Goal: Task Accomplishment & Management: Manage account settings

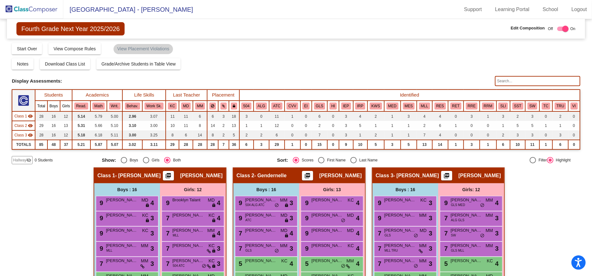
scroll to position [132, 0]
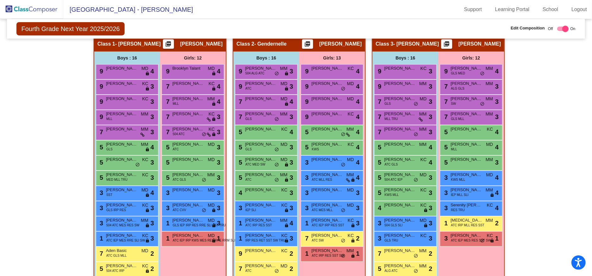
click at [36, 12] on img at bounding box center [31, 9] width 63 height 19
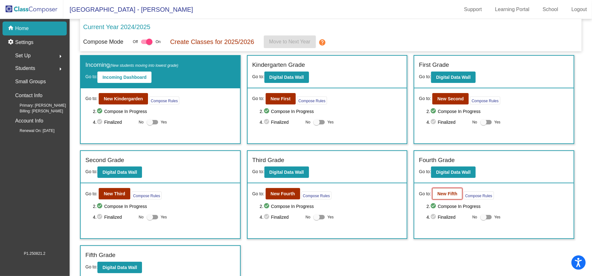
click at [451, 192] on b "New Fifth" at bounding box center [447, 193] width 20 height 5
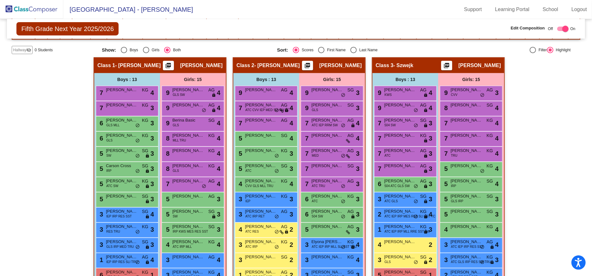
scroll to position [109, 0]
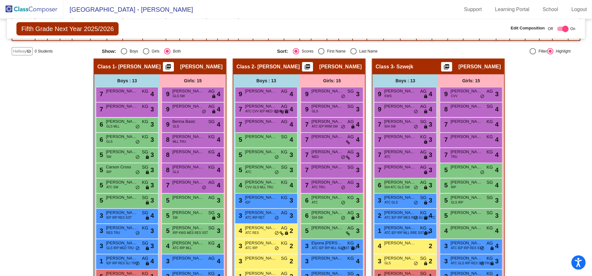
click at [24, 10] on img at bounding box center [31, 9] width 63 height 19
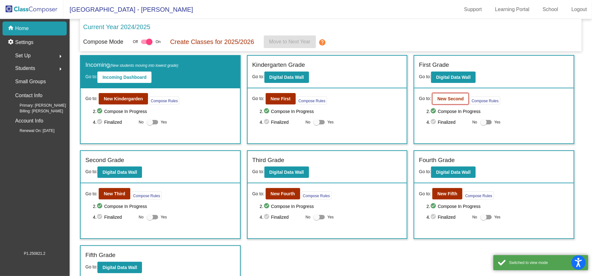
click at [453, 100] on b "New Second" at bounding box center [450, 98] width 26 height 5
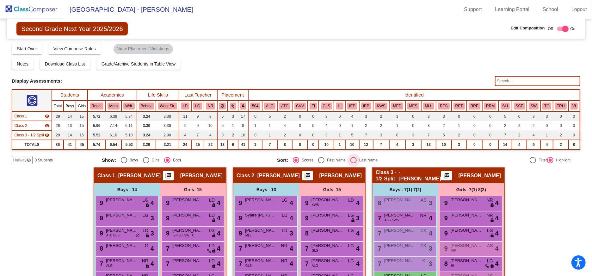
click at [352, 157] on div "Select an option" at bounding box center [353, 160] width 6 height 6
click at [353, 163] on input "Last Name" at bounding box center [353, 163] width 0 height 0
radio input "true"
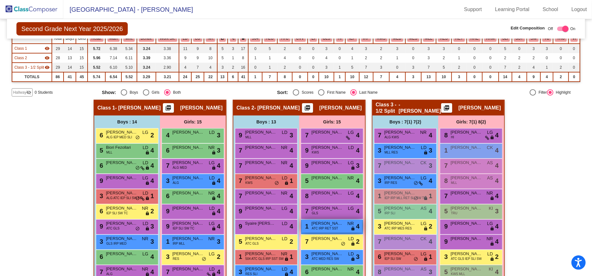
scroll to position [69, 0]
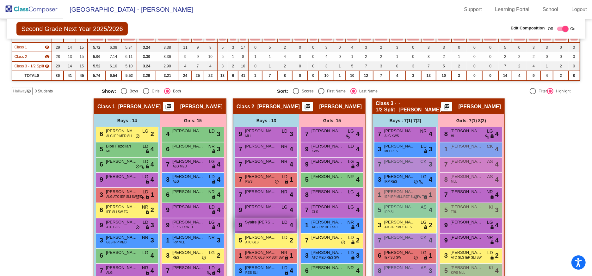
click at [273, 224] on span "Syaire [PERSON_NAME]" at bounding box center [261, 222] width 32 height 6
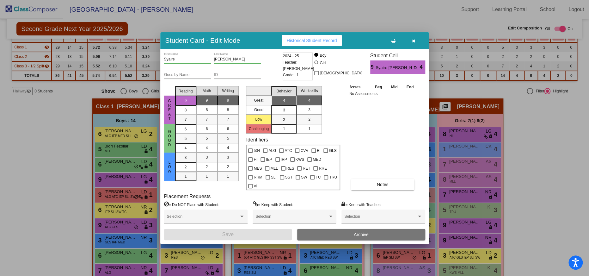
click at [347, 229] on button "Archive" at bounding box center [361, 234] width 128 height 11
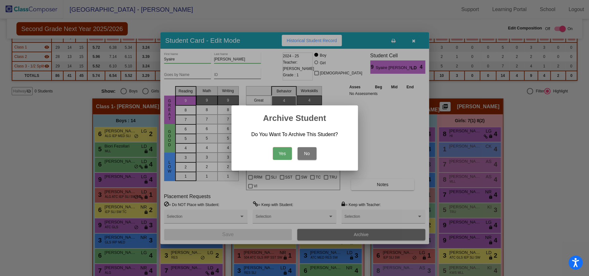
click at [279, 151] on button "Yes" at bounding box center [282, 153] width 19 height 13
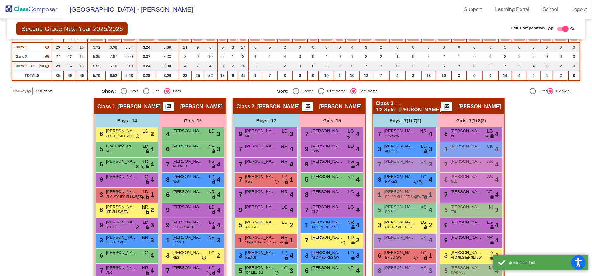
click at [28, 8] on img at bounding box center [31, 9] width 63 height 19
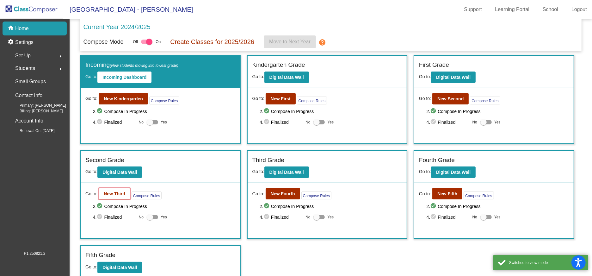
click at [114, 192] on b "New Third" at bounding box center [115, 193] width 22 height 5
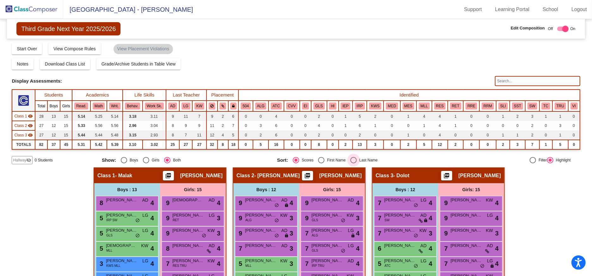
click at [350, 158] on div "Select an option" at bounding box center [353, 160] width 6 height 6
click at [353, 163] on input "Last Name" at bounding box center [353, 163] width 0 height 0
radio input "true"
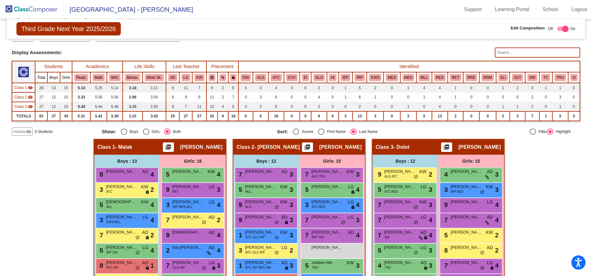
scroll to position [30, 0]
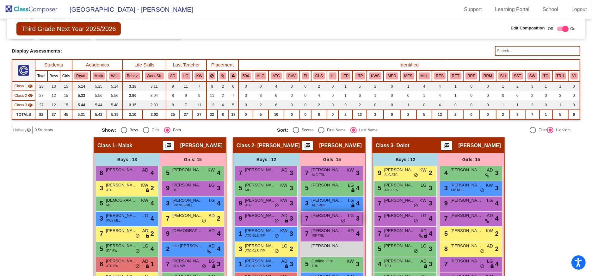
click at [326, 217] on span "[PERSON_NAME]" at bounding box center [327, 215] width 32 height 6
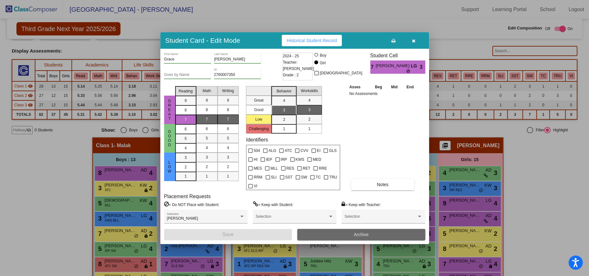
click at [350, 229] on button "Archive" at bounding box center [361, 234] width 128 height 11
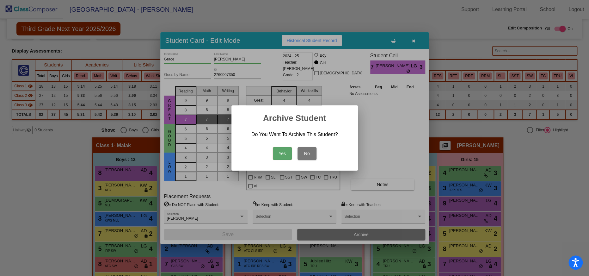
click at [283, 150] on button "Yes" at bounding box center [282, 153] width 19 height 13
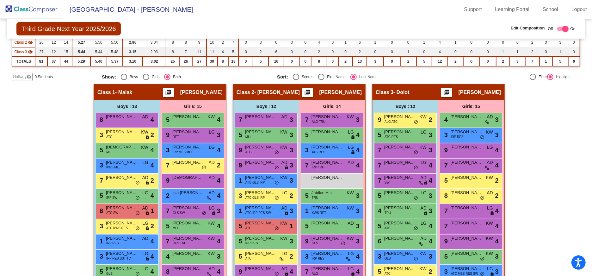
scroll to position [81, 0]
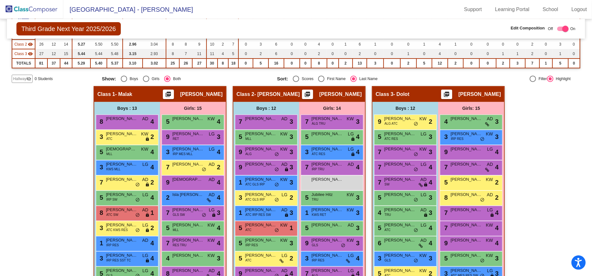
click at [30, 7] on img at bounding box center [31, 9] width 63 height 19
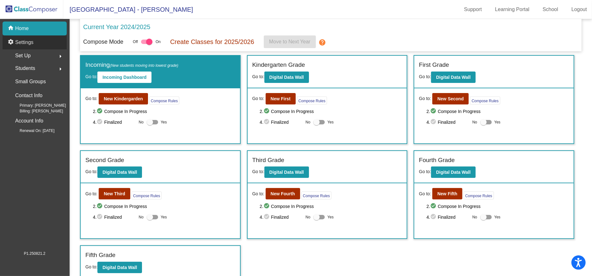
click at [24, 40] on p "Settings" at bounding box center [24, 43] width 18 height 8
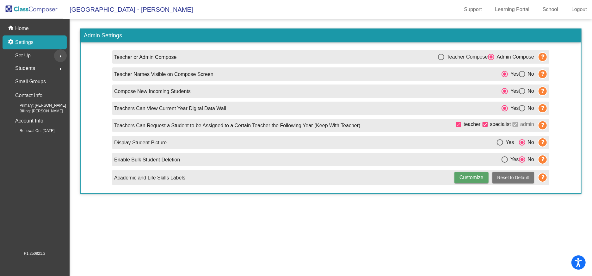
click at [60, 54] on mat-icon "arrow_right" at bounding box center [61, 56] width 8 height 8
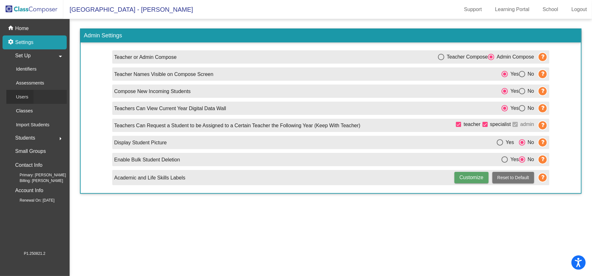
click at [25, 94] on p "Users" at bounding box center [22, 97] width 12 height 8
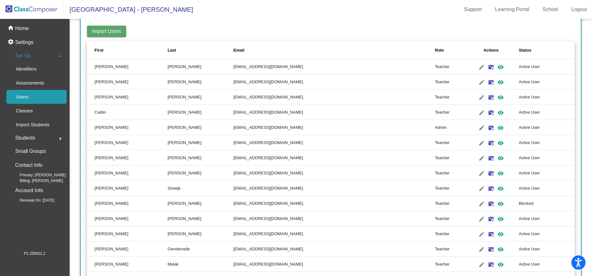
scroll to position [175, 0]
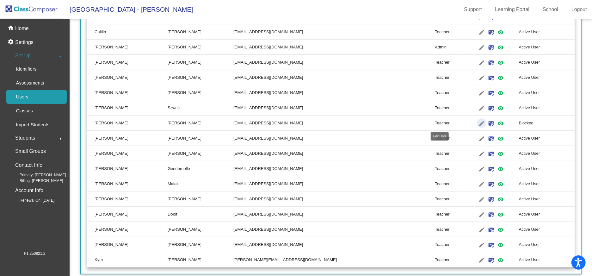
click at [478, 121] on mat-icon "edit" at bounding box center [482, 124] width 8 height 8
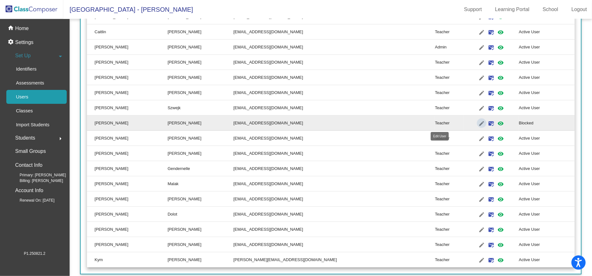
type input "[PERSON_NAME]"
type input "[EMAIL_ADDRESS][DOMAIN_NAME]"
radio input "true"
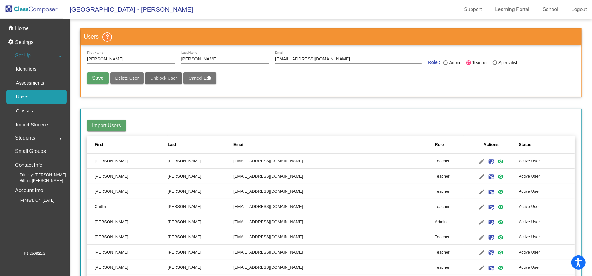
click at [173, 77] on span "Unblock User" at bounding box center [163, 78] width 27 height 5
radio input "false"
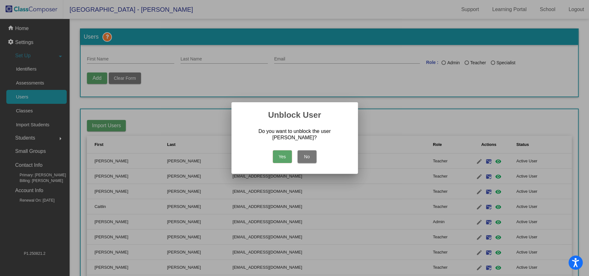
click at [281, 153] on button "Yes" at bounding box center [282, 156] width 19 height 13
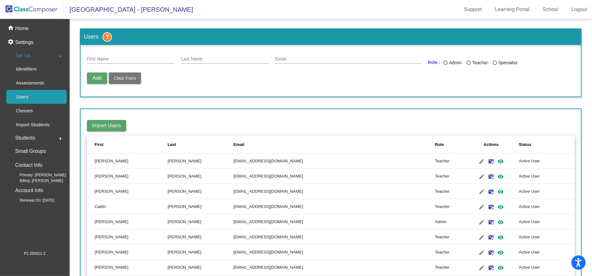
drag, startPoint x: 591, startPoint y: 149, endPoint x: 591, endPoint y: 186, distance: 37.6
click at [591, 186] on mat-sidenav-content "Users First Name Last Name Email Role : Admin Teacher Specialist Add Delete Use…" at bounding box center [331, 147] width 522 height 257
click at [567, 187] on td "Active User" at bounding box center [547, 191] width 56 height 15
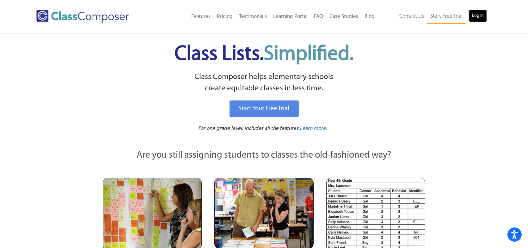
click at [476, 10] on link "Log In" at bounding box center [478, 15] width 18 height 13
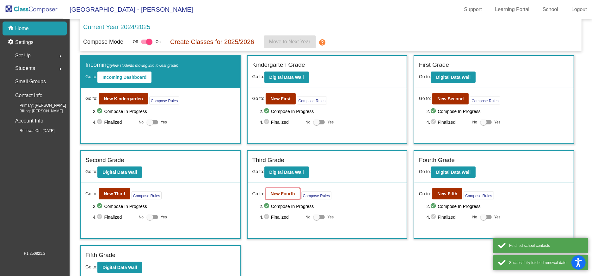
click at [280, 194] on b "New Fourth" at bounding box center [283, 193] width 24 height 5
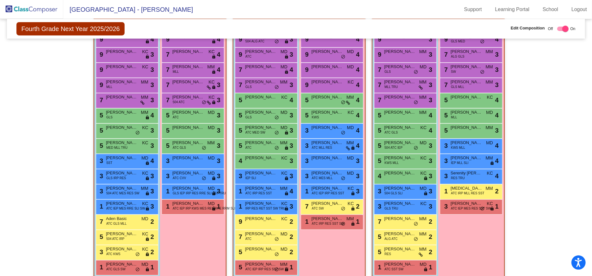
scroll to position [163, 0]
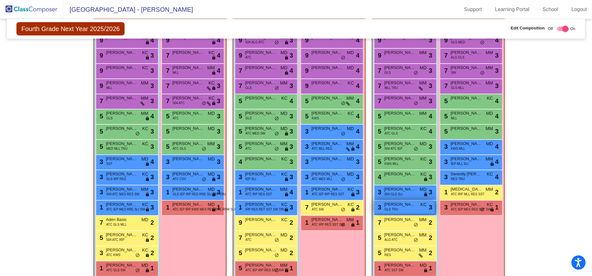
click at [394, 205] on span "[PERSON_NAME]" at bounding box center [400, 204] width 32 height 6
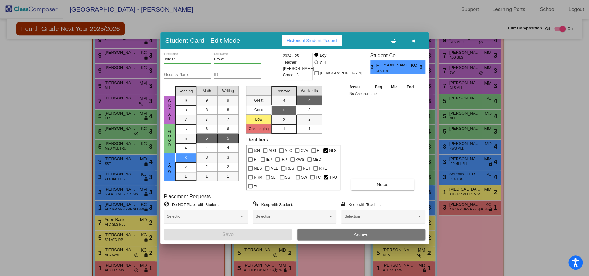
click at [416, 44] on button "button" at bounding box center [414, 40] width 20 height 11
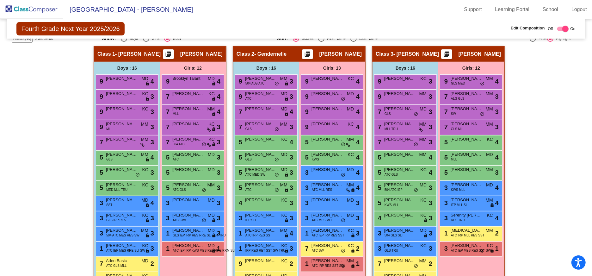
scroll to position [100, 0]
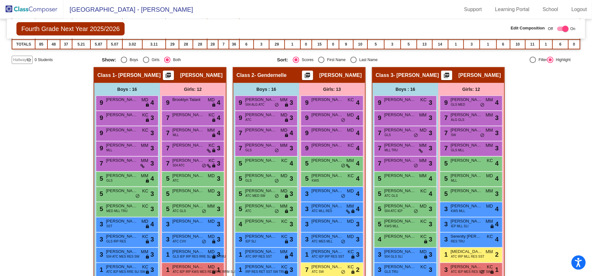
drag, startPoint x: 582, startPoint y: 128, endPoint x: 584, endPoint y: 140, distance: 12.2
click at [584, 140] on mat-sidenav-content "Fourth Grade Next Year 2025/2026 Edit Composition Off On Incoming Digital Data …" at bounding box center [296, 147] width 592 height 257
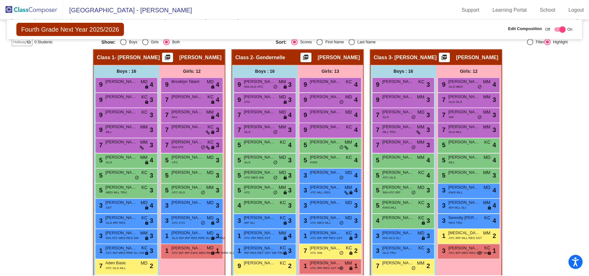
scroll to position [126, 0]
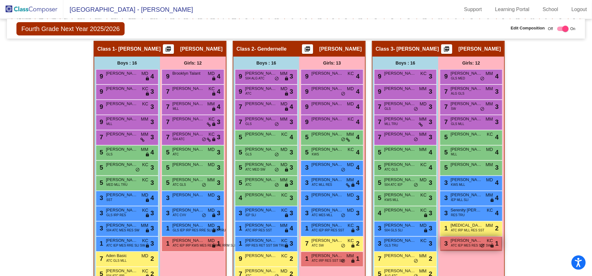
click at [469, 240] on span "[PERSON_NAME]" at bounding box center [467, 240] width 32 height 6
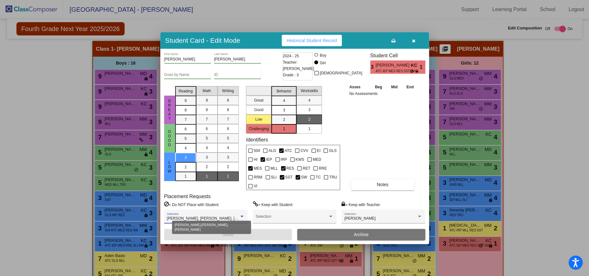
click at [241, 215] on div at bounding box center [241, 216] width 3 height 2
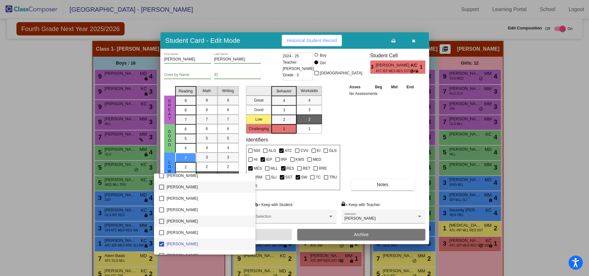
scroll to position [153, 0]
drag, startPoint x: 249, startPoint y: 196, endPoint x: 249, endPoint y: 174, distance: 21.8
click at [249, 174] on div "Addison Bowman Aden Basic Alexander Hasse Amara Ashraf Ana Luiza Rodrigues Anna…" at bounding box center [205, 213] width 102 height 81
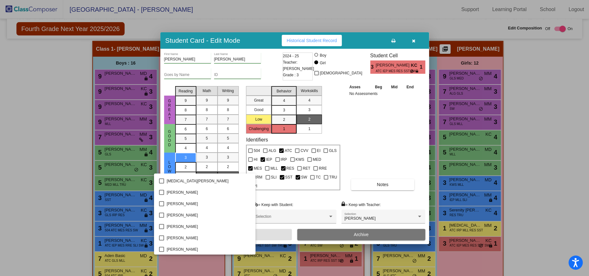
click at [561, 161] on div at bounding box center [294, 138] width 589 height 276
